Goal: Navigation & Orientation: Find specific page/section

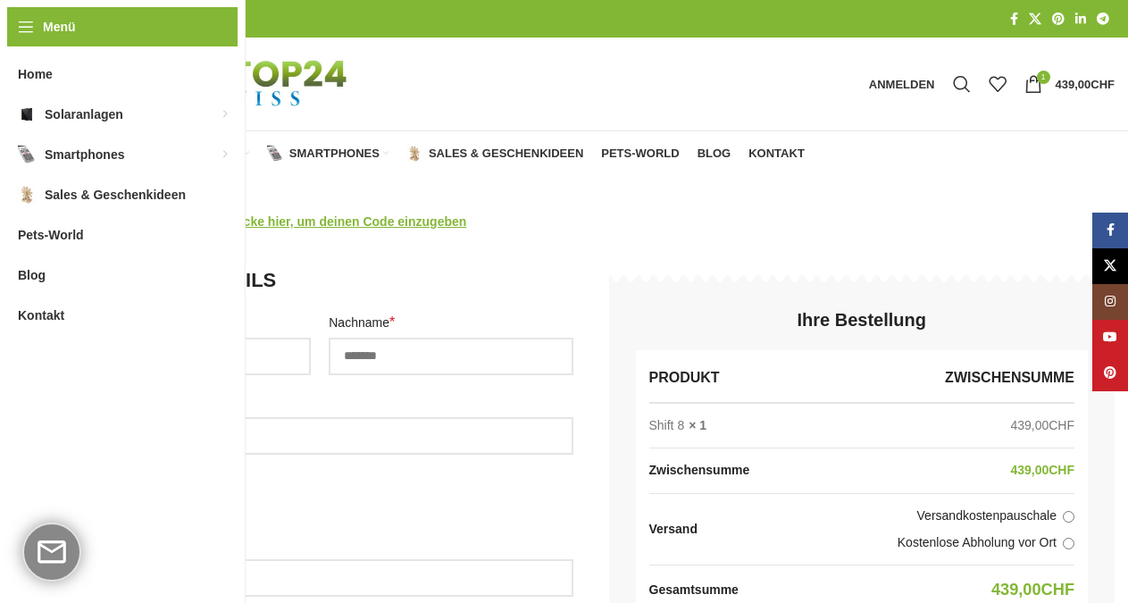
select select "**"
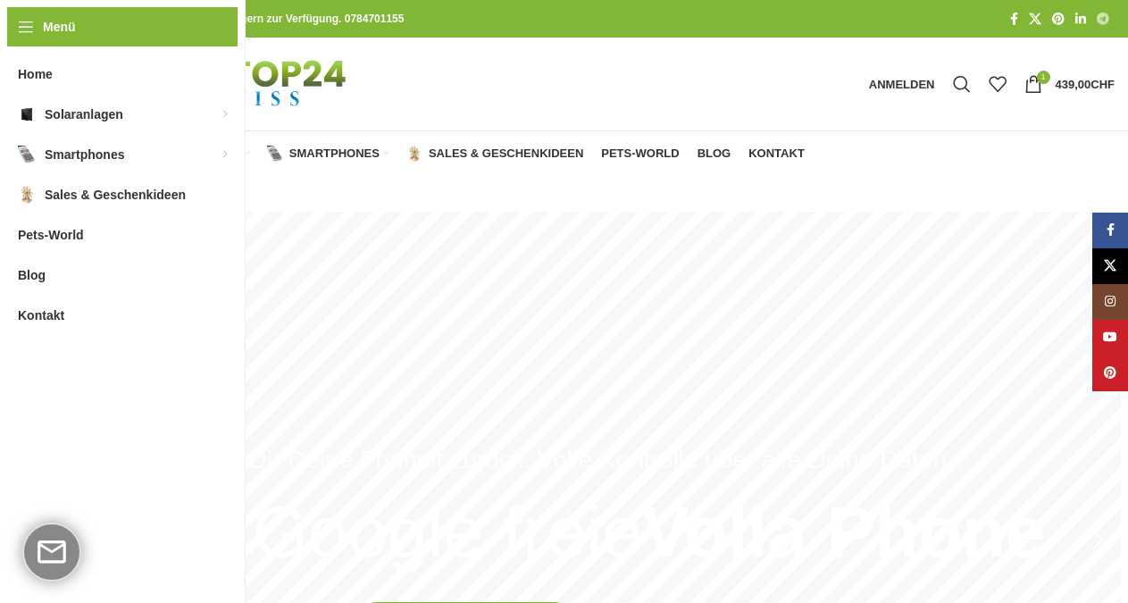
click at [1102, 19] on span "Telegram Social Link" at bounding box center [1103, 19] width 13 height 13
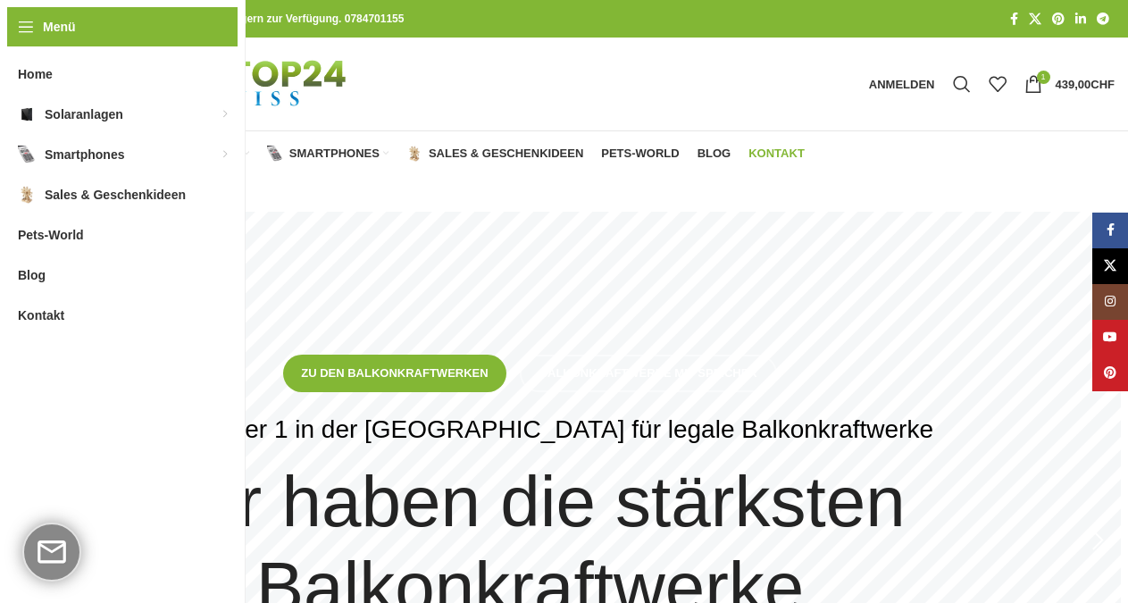
click at [767, 156] on span "Kontakt" at bounding box center [777, 154] width 56 height 14
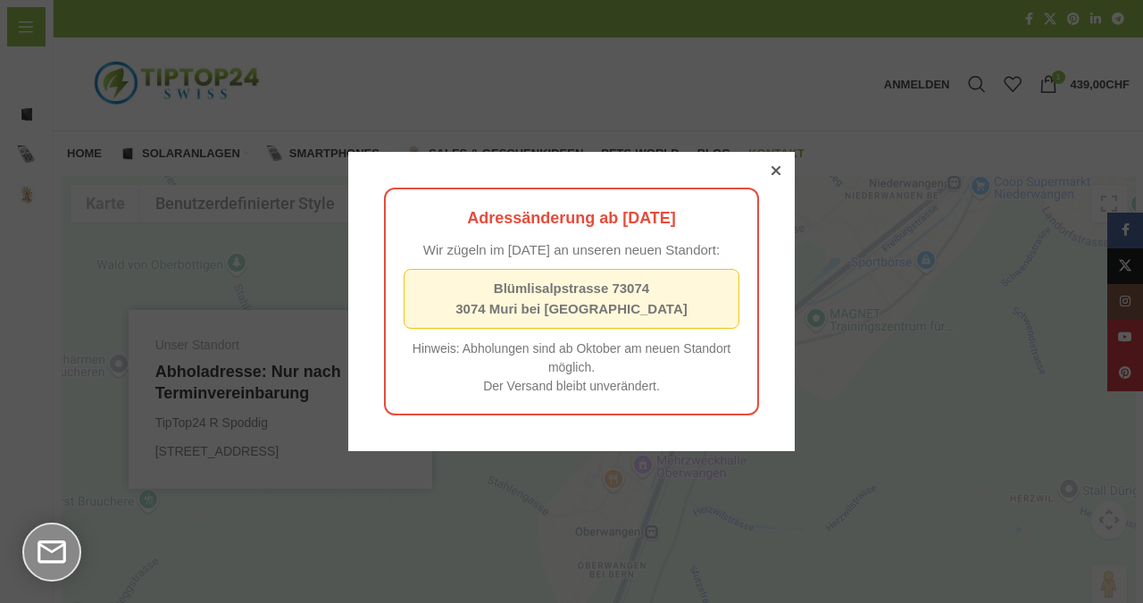
click at [772, 170] on icon at bounding box center [776, 170] width 9 height 9
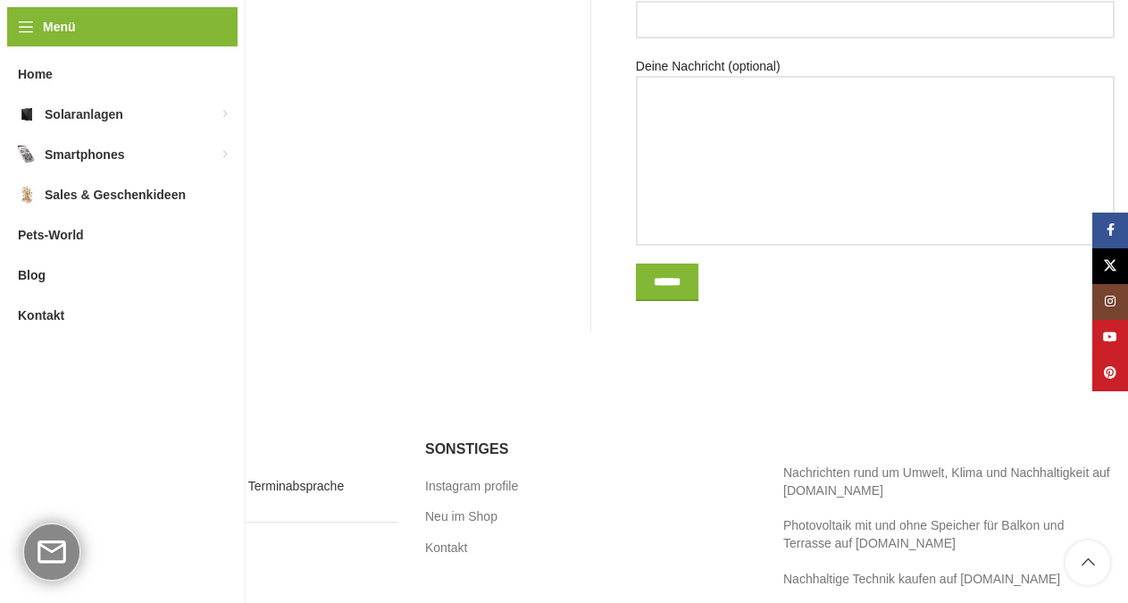
scroll to position [1185, 0]
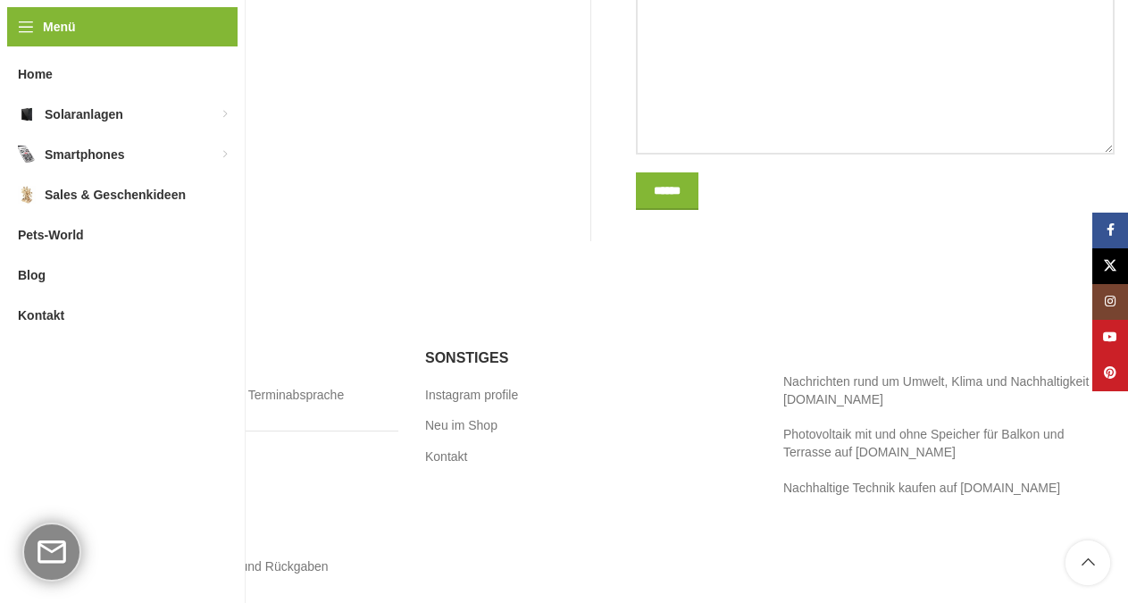
click at [104, 589] on link "Impressum" at bounding box center [98, 598] width 63 height 18
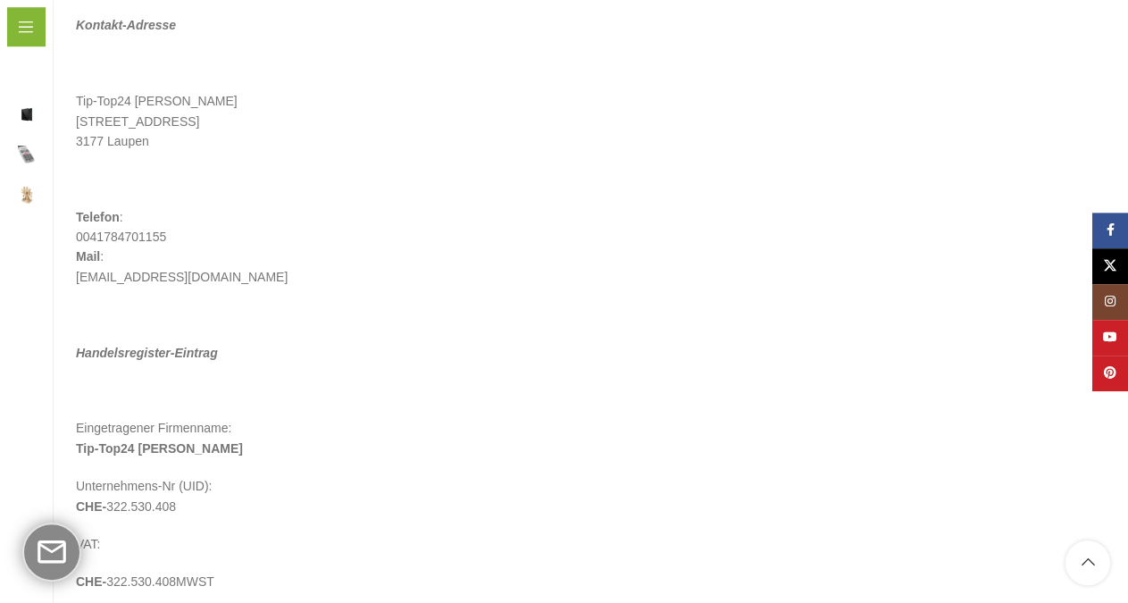
scroll to position [364, 0]
